Goal: Transaction & Acquisition: Purchase product/service

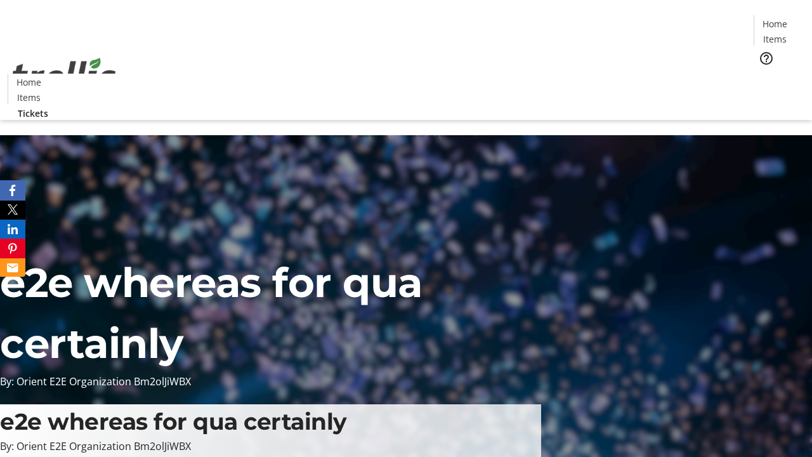
click at [764, 74] on span "Tickets" at bounding box center [779, 80] width 30 height 13
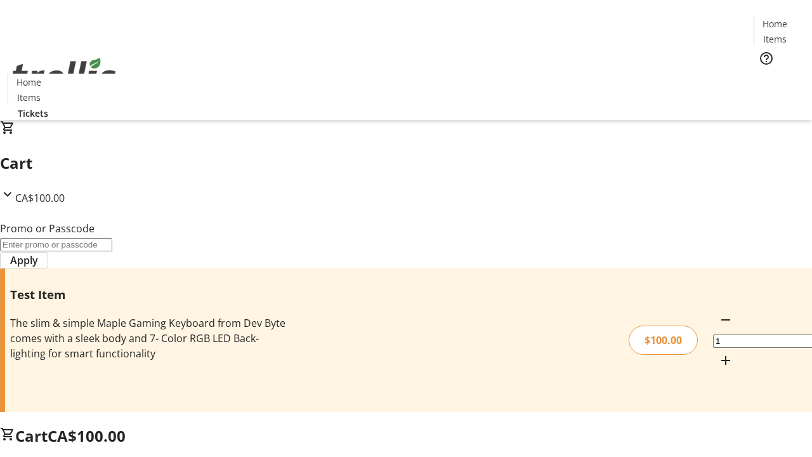
type input "FLAT"
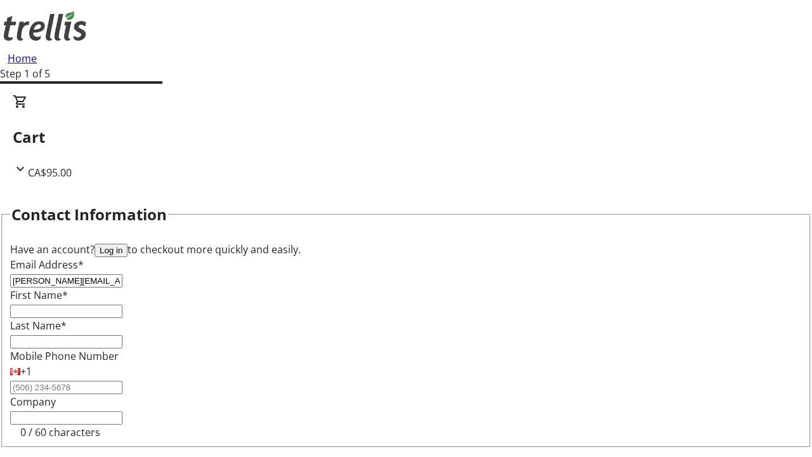
type input "[PERSON_NAME][EMAIL_ADDRESS][DOMAIN_NAME]"
type input "[PERSON_NAME]"
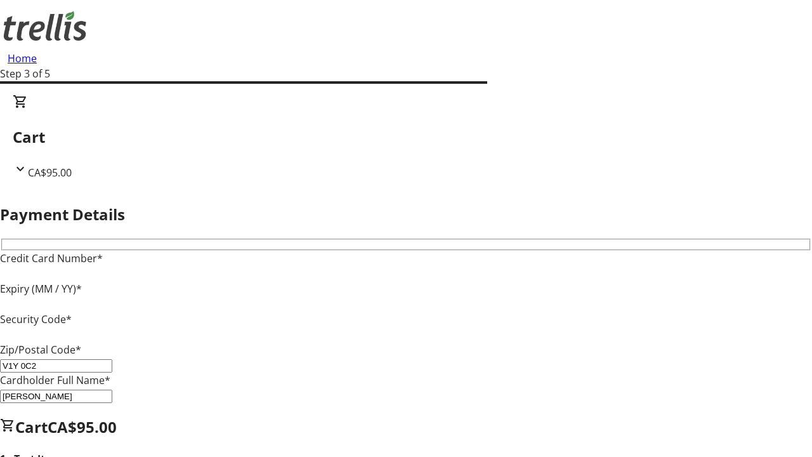
type input "V1Y 0C2"
